Goal: Navigation & Orientation: Find specific page/section

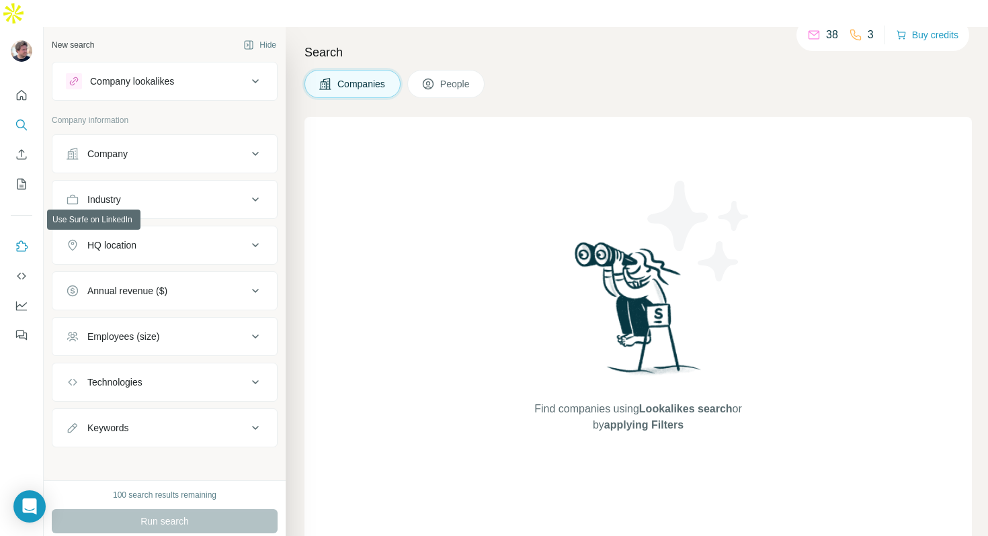
click at [20, 241] on icon "Use Surfe on LinkedIn" at bounding box center [22, 246] width 11 height 11
click at [25, 89] on icon "Quick start" at bounding box center [21, 95] width 13 height 13
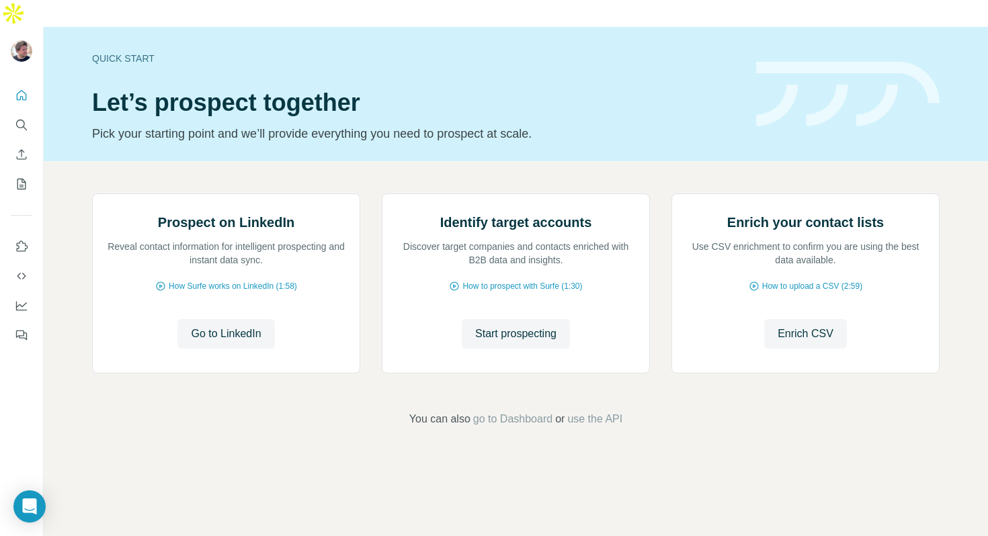
scroll to position [44, 0]
click at [24, 302] on icon "Dashboard" at bounding box center [21, 306] width 11 height 9
click at [24, 148] on icon "Enrich CSV" at bounding box center [21, 154] width 13 height 13
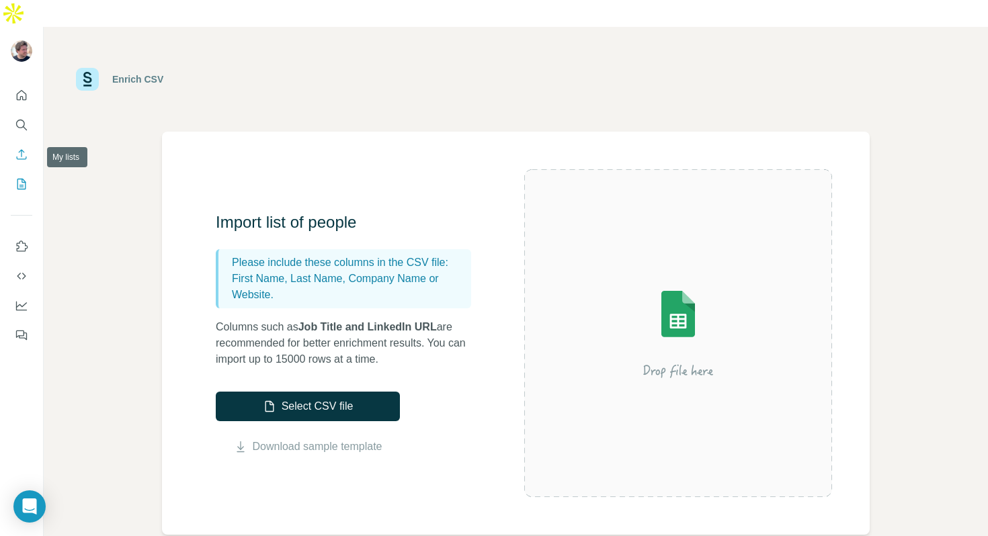
click at [22, 177] on icon "My lists" at bounding box center [21, 183] width 13 height 13
click at [19, 241] on icon "Use Surfe on LinkedIn" at bounding box center [22, 246] width 11 height 11
click at [26, 269] on icon "Use Surfe API" at bounding box center [21, 275] width 13 height 13
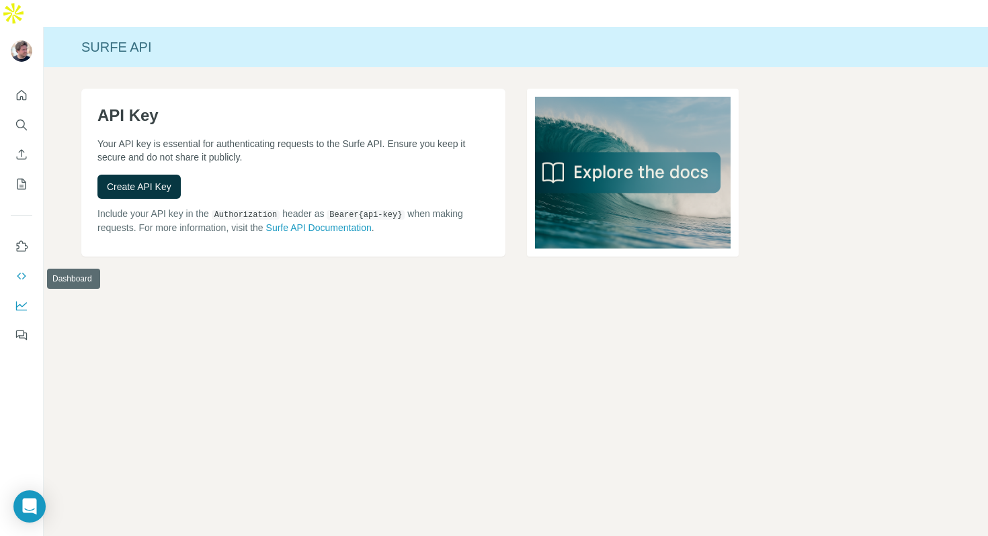
click at [15, 299] on icon "Dashboard" at bounding box center [21, 305] width 13 height 13
click at [20, 89] on icon "Quick start" at bounding box center [21, 95] width 13 height 13
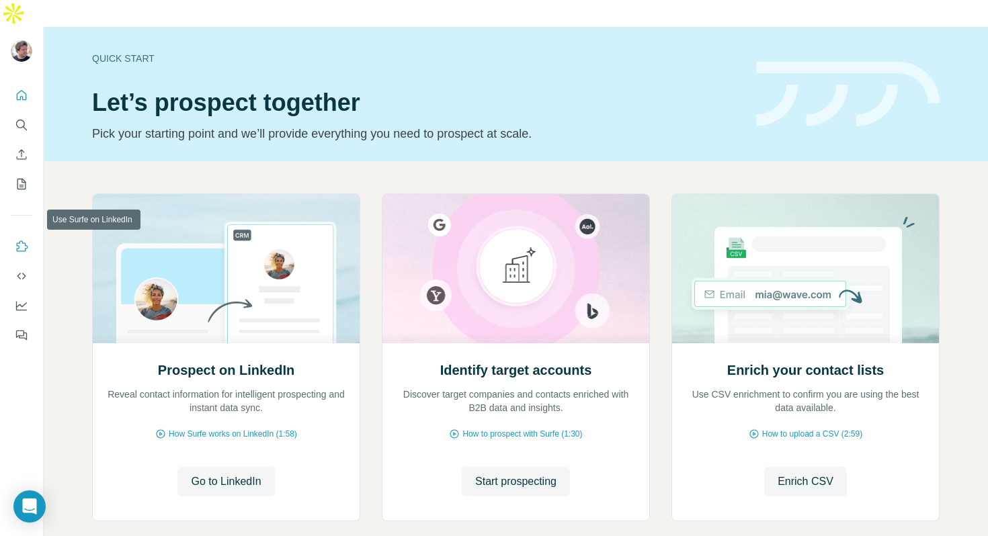
click at [16, 240] on icon "Use Surfe on LinkedIn" at bounding box center [21, 246] width 13 height 13
click at [22, 299] on icon "Dashboard" at bounding box center [21, 305] width 13 height 13
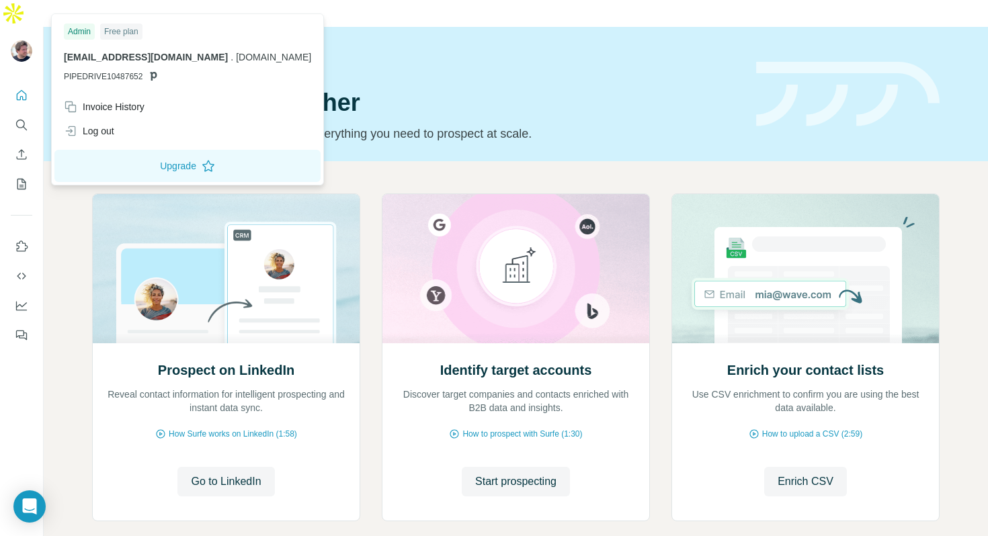
click at [22, 40] on img at bounding box center [22, 51] width 22 height 22
click at [108, 100] on div "Invoice History" at bounding box center [104, 106] width 81 height 13
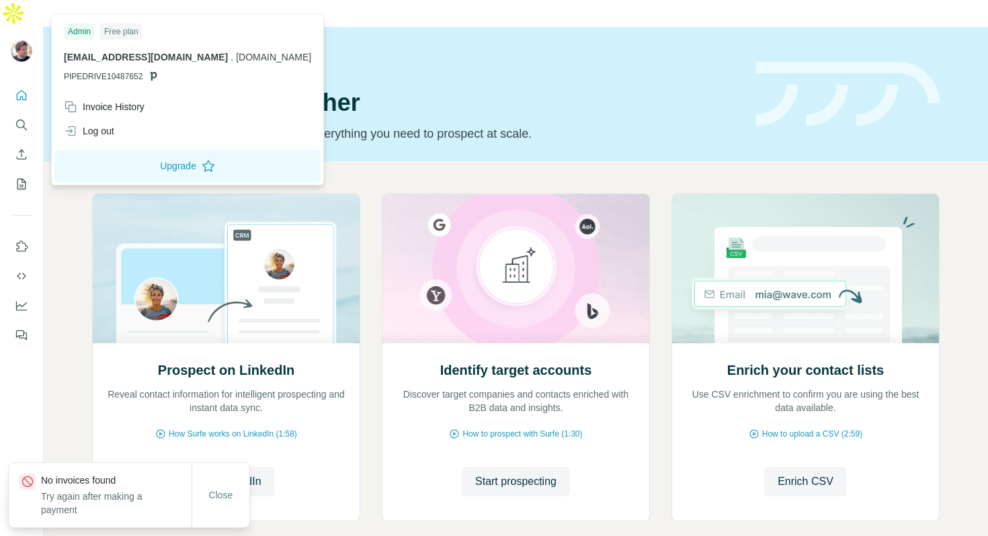
click at [232, 481] on div "Close" at bounding box center [220, 495] width 58 height 65
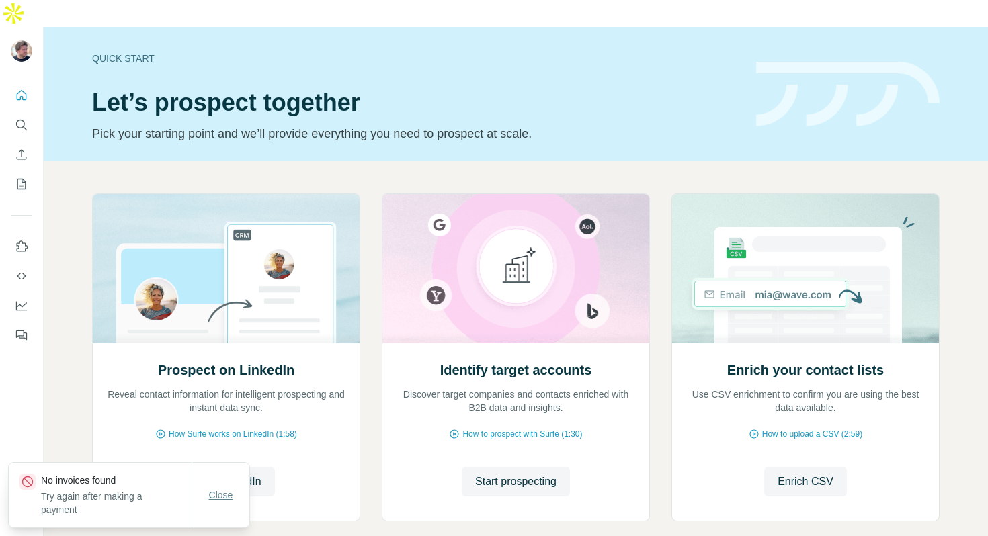
click at [230, 484] on button "Close" at bounding box center [221, 495] width 43 height 24
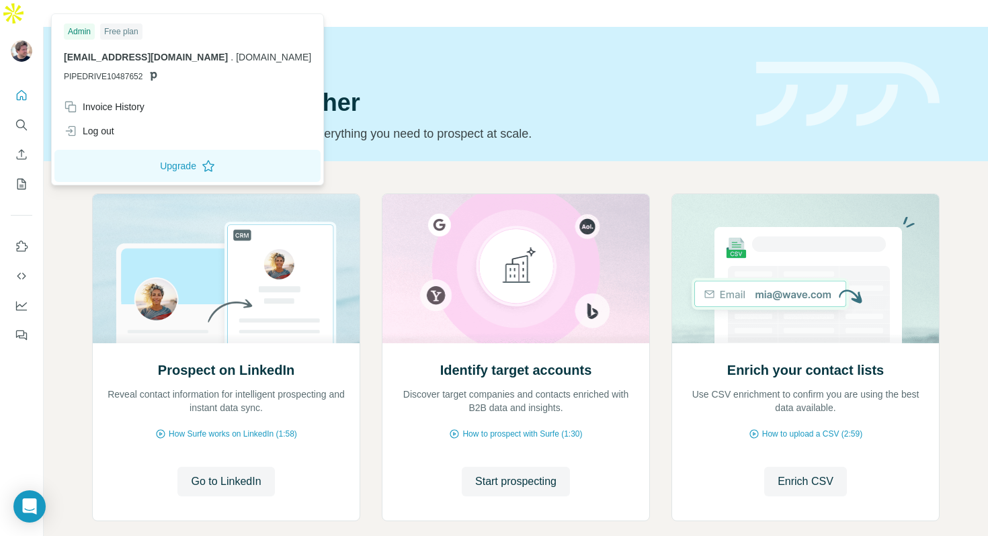
click at [20, 40] on img at bounding box center [22, 51] width 22 height 22
click at [81, 134] on div "Log out" at bounding box center [89, 130] width 50 height 13
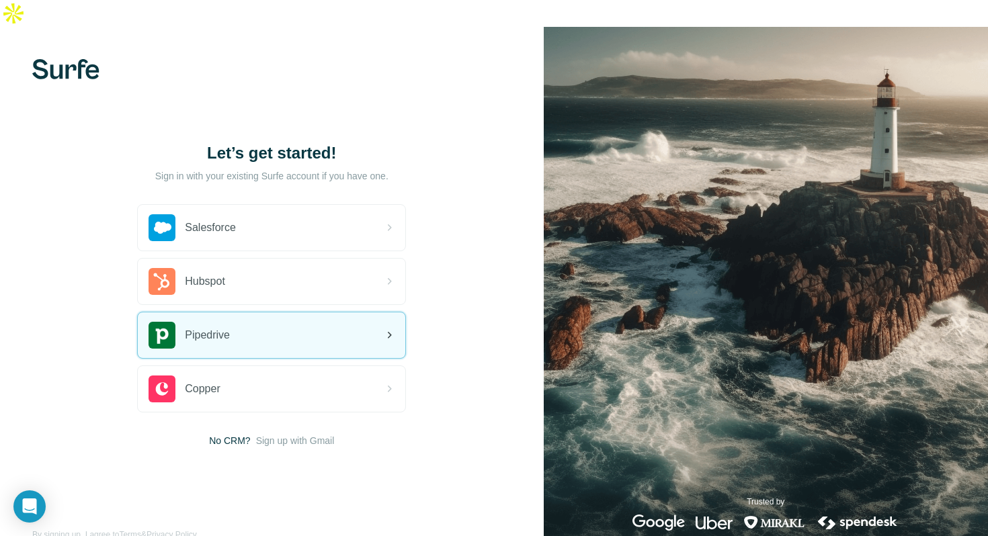
click at [206, 327] on span "Pipedrive" at bounding box center [207, 335] width 45 height 16
